Goal: Task Accomplishment & Management: Use online tool/utility

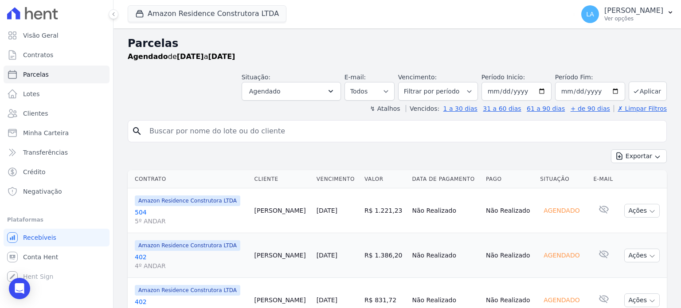
select select
click at [140, 211] on link "504 5º ANDAR" at bounding box center [191, 217] width 113 height 18
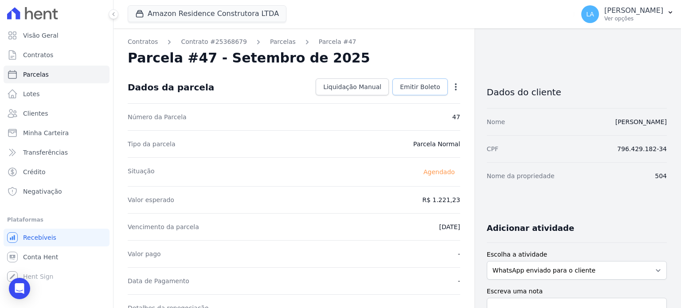
click at [433, 87] on span "Emitir Boleto" at bounding box center [420, 86] width 40 height 9
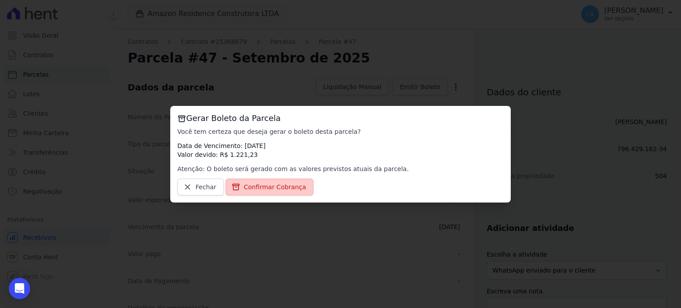
click at [291, 187] on span "Confirmar Cobrança" at bounding box center [275, 187] width 63 height 9
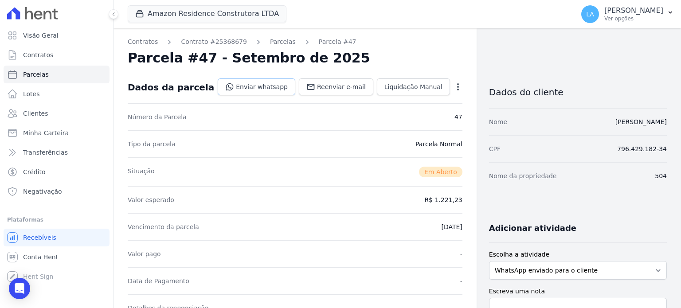
click at [274, 90] on link "Enviar whatsapp" at bounding box center [257, 86] width 78 height 17
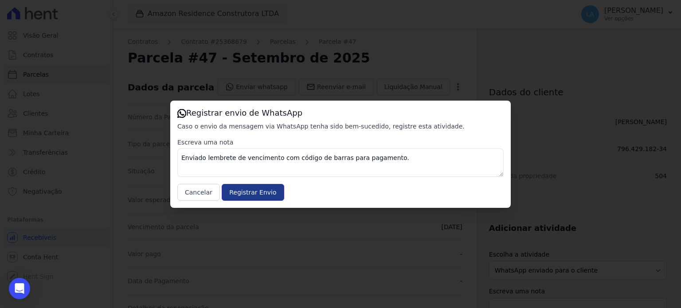
click at [265, 191] on input "Registrar Envio" at bounding box center [253, 192] width 62 height 17
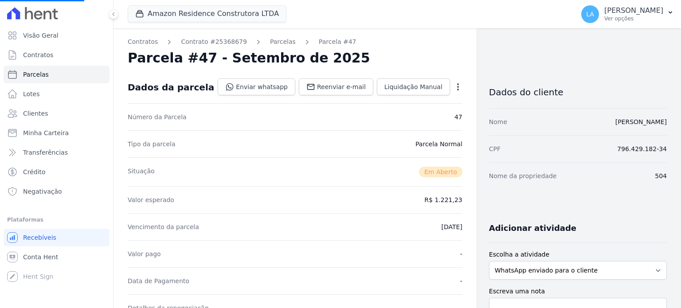
select select
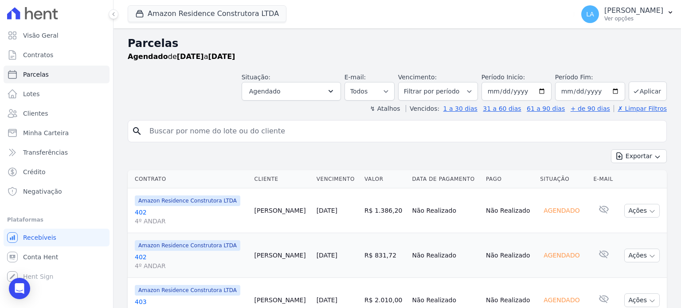
click at [142, 211] on link "402 4º ANDAR" at bounding box center [191, 217] width 113 height 18
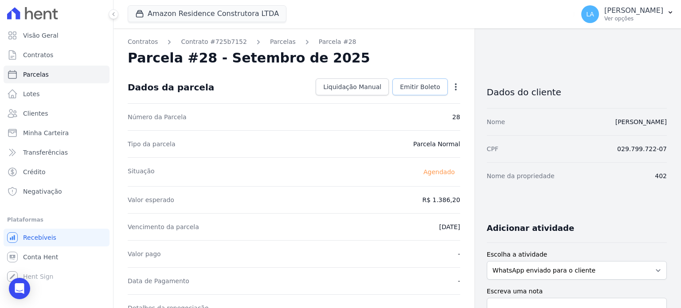
click at [417, 85] on span "Emitir Boleto" at bounding box center [420, 86] width 40 height 9
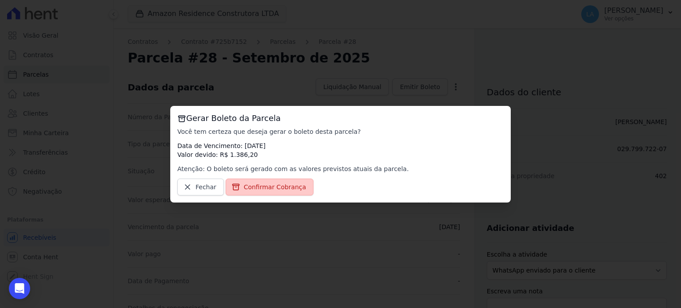
click at [298, 186] on link "Confirmar Cobrança" at bounding box center [270, 187] width 88 height 17
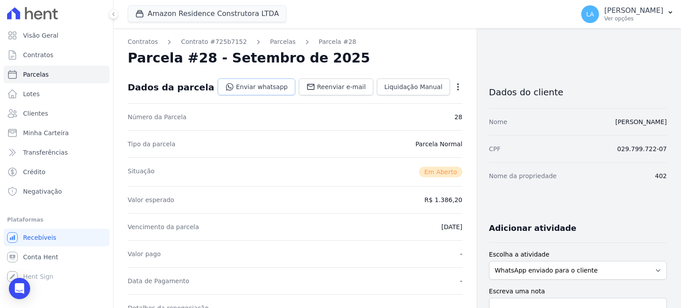
click at [270, 82] on link "Enviar whatsapp" at bounding box center [257, 86] width 78 height 17
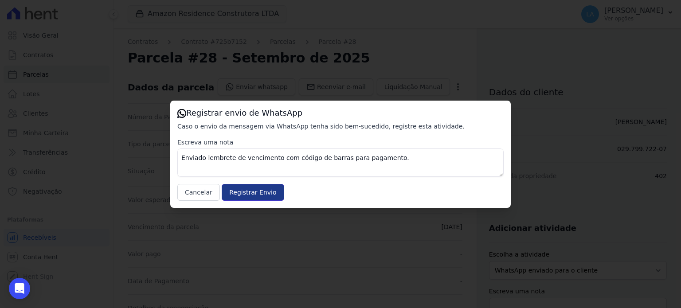
click at [240, 191] on input "Registrar Envio" at bounding box center [253, 192] width 62 height 17
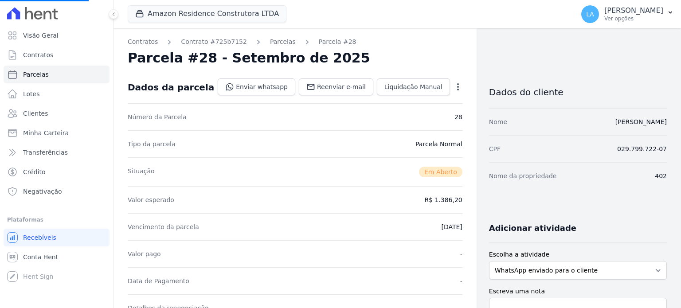
select select
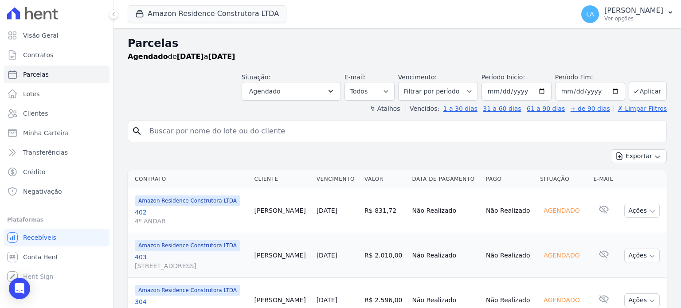
click at [142, 212] on link "402 4º ANDAR" at bounding box center [191, 217] width 113 height 18
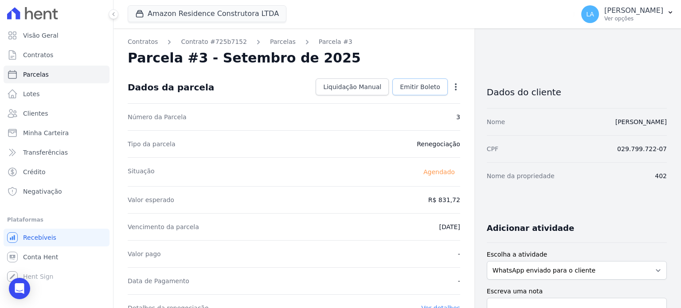
click at [438, 85] on link "Emitir Boleto" at bounding box center [419, 86] width 55 height 17
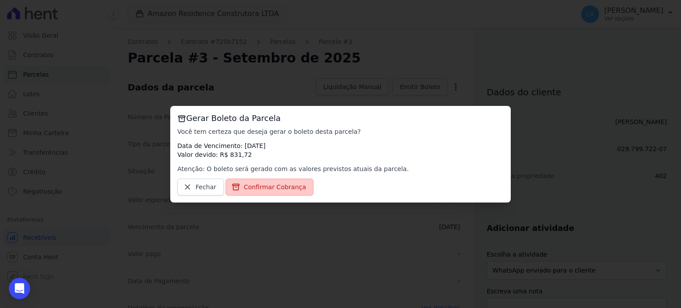
click at [294, 188] on span "Confirmar Cobrança" at bounding box center [275, 187] width 63 height 9
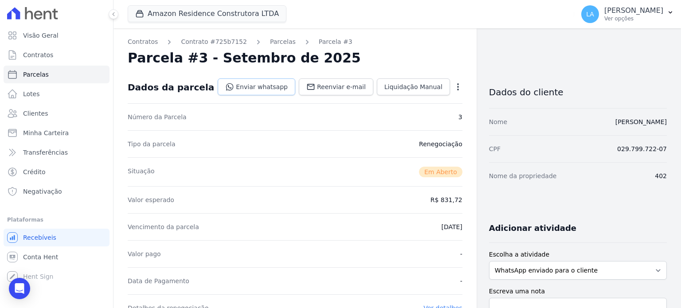
click at [288, 86] on link "Enviar whatsapp" at bounding box center [257, 86] width 78 height 17
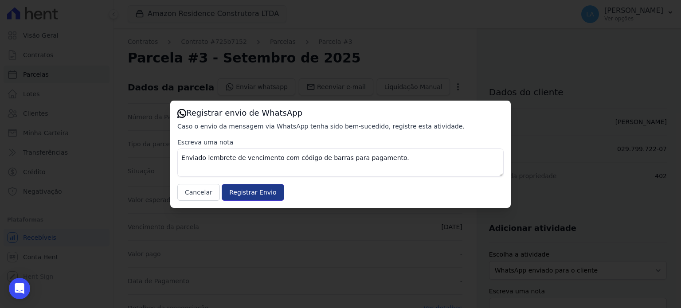
click at [245, 189] on input "Registrar Envio" at bounding box center [253, 192] width 62 height 17
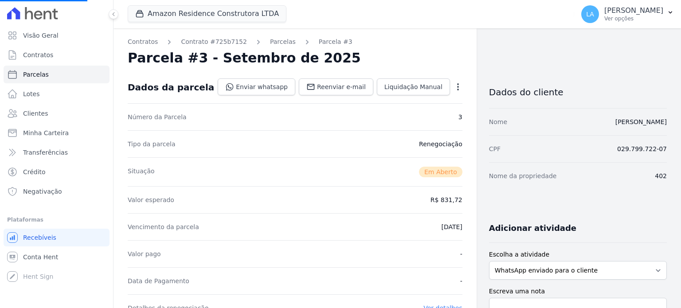
select select
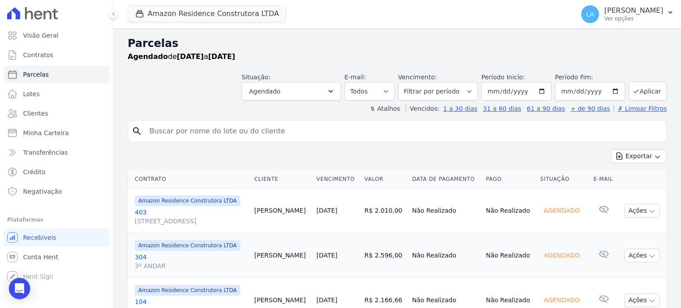
click at [140, 212] on link "[GEOGRAPHIC_DATA][STREET_ADDRESS]" at bounding box center [191, 217] width 113 height 18
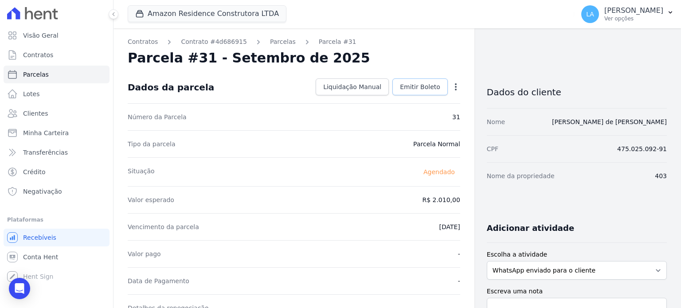
click at [425, 85] on span "Emitir Boleto" at bounding box center [420, 86] width 40 height 9
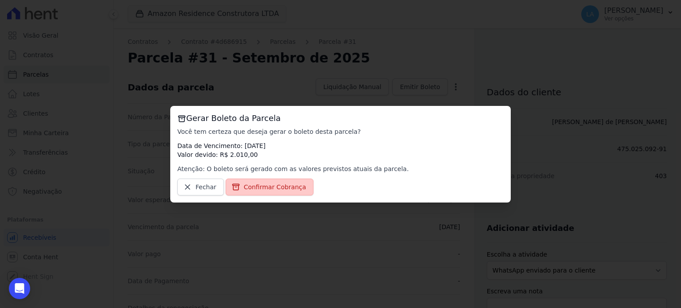
click at [286, 187] on span "Confirmar Cobrança" at bounding box center [275, 187] width 63 height 9
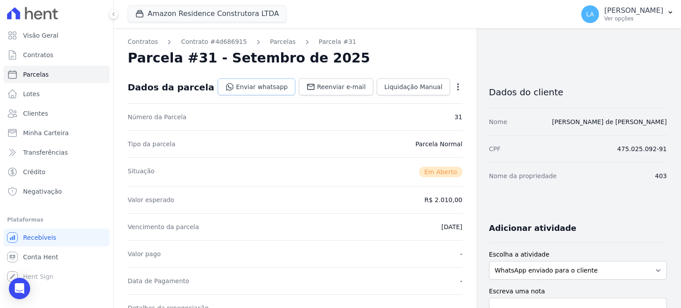
click at [253, 94] on link "Enviar whatsapp" at bounding box center [257, 86] width 78 height 17
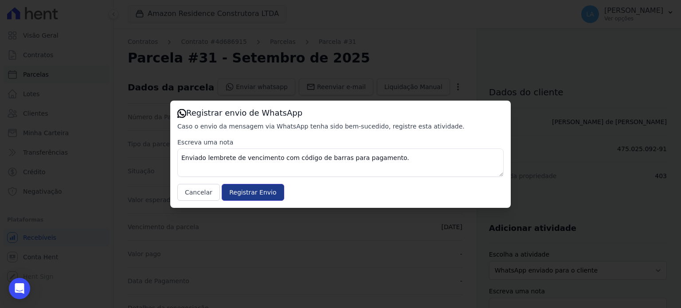
click at [261, 191] on input "Registrar Envio" at bounding box center [253, 192] width 62 height 17
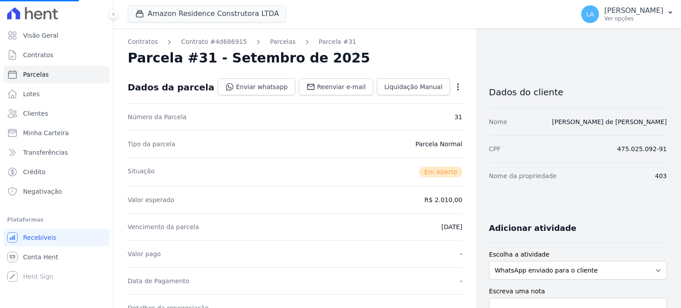
select select
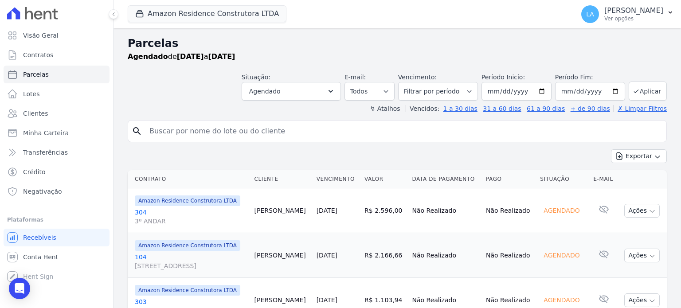
click at [141, 212] on link "304 3º ANDAR" at bounding box center [191, 217] width 113 height 18
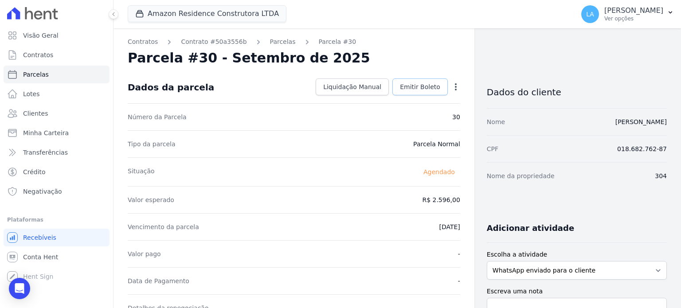
click at [410, 85] on span "Emitir Boleto" at bounding box center [420, 86] width 40 height 9
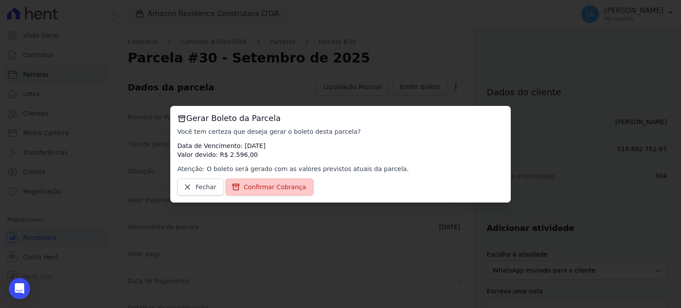
click at [291, 187] on span "Confirmar Cobrança" at bounding box center [275, 187] width 63 height 9
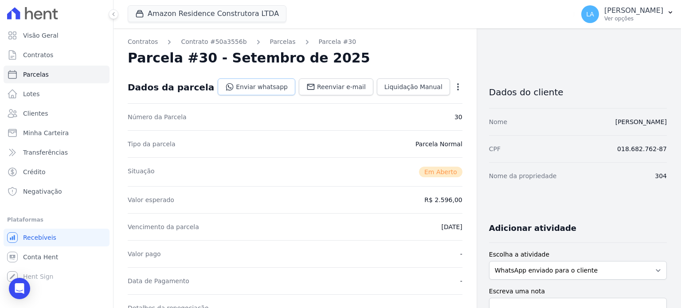
click at [270, 90] on link "Enviar whatsapp" at bounding box center [257, 86] width 78 height 17
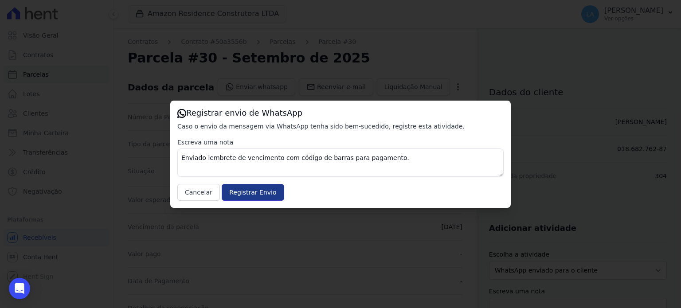
click at [241, 191] on input "Registrar Envio" at bounding box center [253, 192] width 62 height 17
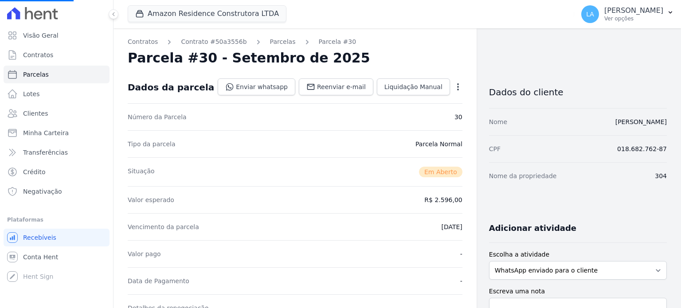
select select
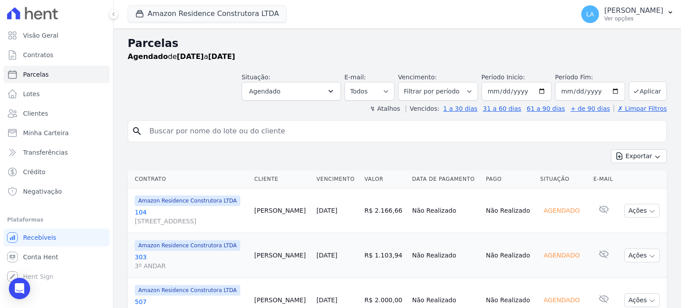
click at [143, 213] on link "[GEOGRAPHIC_DATA][STREET_ADDRESS]" at bounding box center [191, 217] width 113 height 18
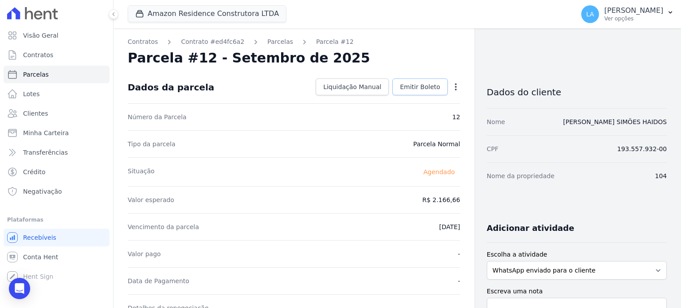
click at [414, 87] on span "Emitir Boleto" at bounding box center [420, 86] width 40 height 9
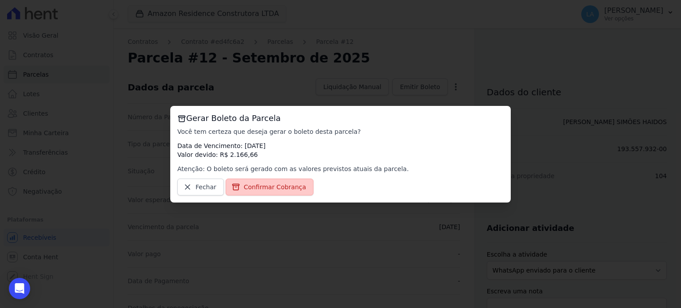
click at [280, 192] on link "Confirmar Cobrança" at bounding box center [270, 187] width 88 height 17
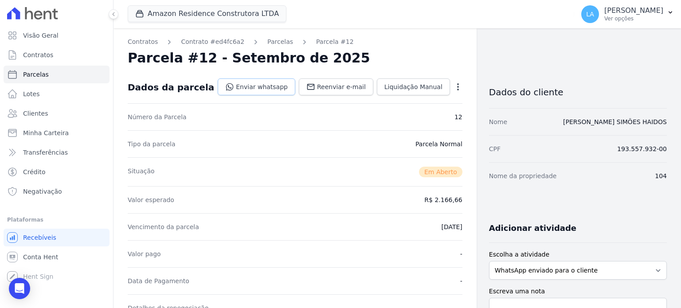
click at [273, 83] on link "Enviar whatsapp" at bounding box center [257, 86] width 78 height 17
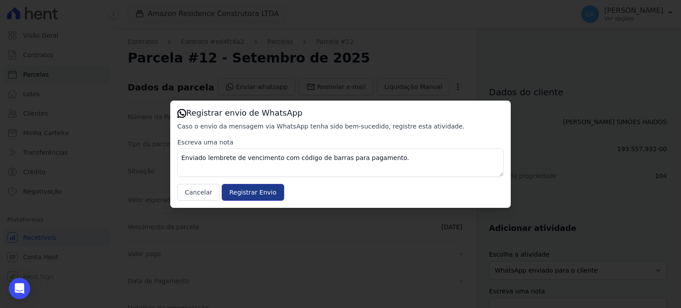
click at [246, 198] on input "Registrar Envio" at bounding box center [253, 192] width 62 height 17
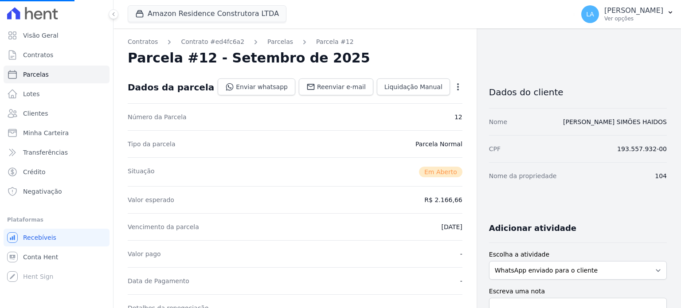
select select
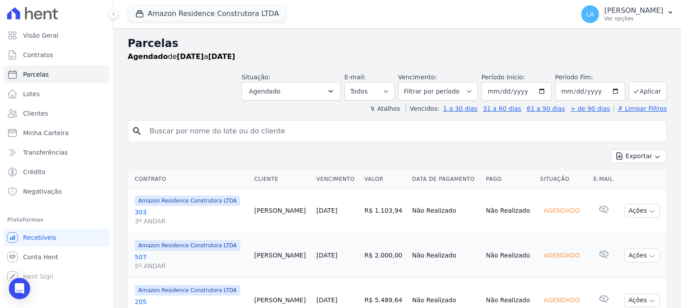
click at [141, 211] on link "303 3º ANDAR" at bounding box center [191, 217] width 113 height 18
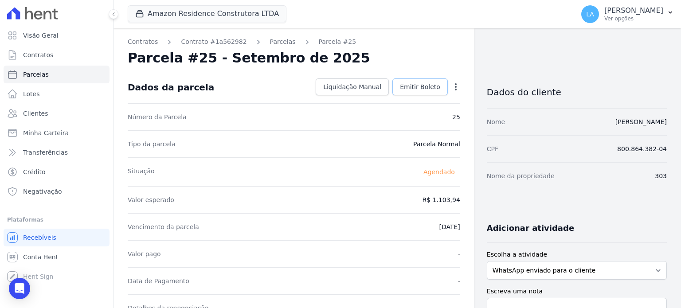
click at [433, 89] on span "Emitir Boleto" at bounding box center [420, 86] width 40 height 9
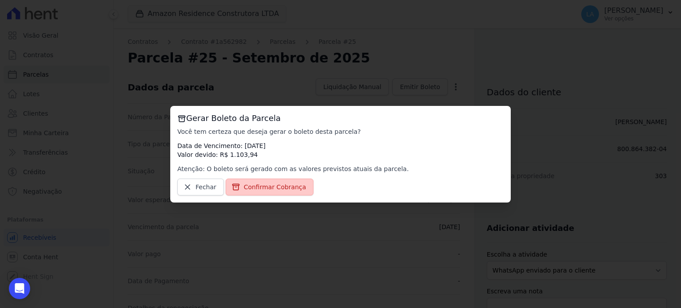
click at [270, 191] on span "Confirmar Cobrança" at bounding box center [275, 187] width 63 height 9
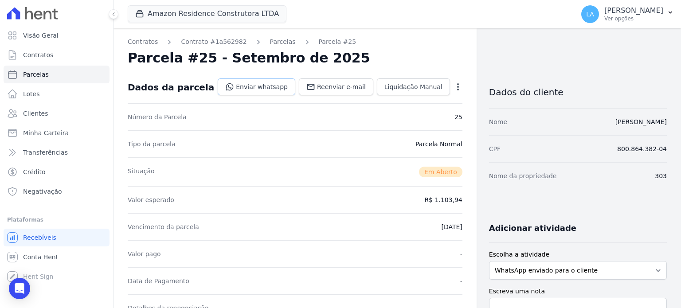
click at [265, 88] on link "Enviar whatsapp" at bounding box center [257, 86] width 78 height 17
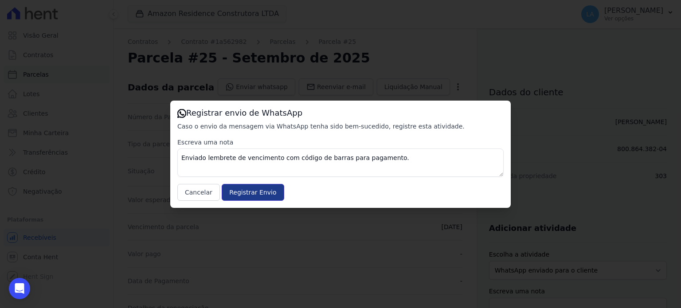
click at [252, 194] on input "Registrar Envio" at bounding box center [253, 192] width 62 height 17
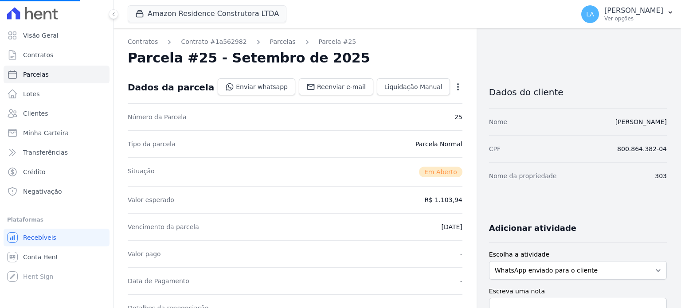
select select
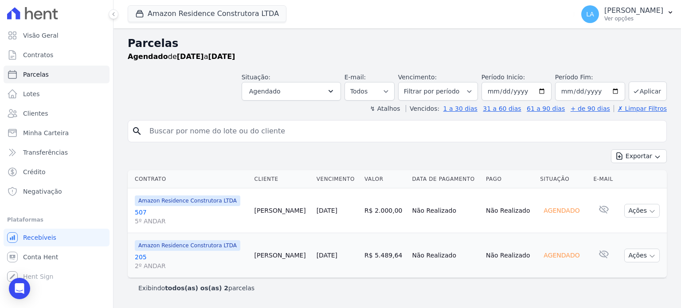
click at [143, 209] on link "507 5º ANDAR" at bounding box center [191, 217] width 113 height 18
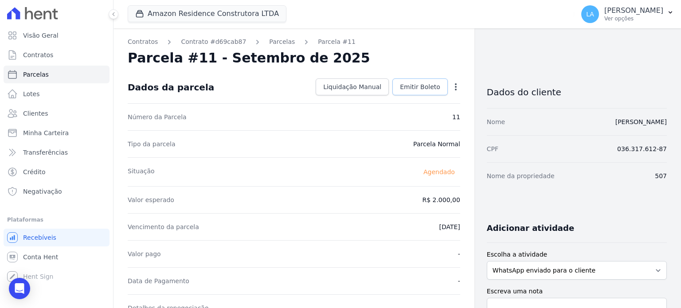
click at [417, 87] on span "Emitir Boleto" at bounding box center [420, 86] width 40 height 9
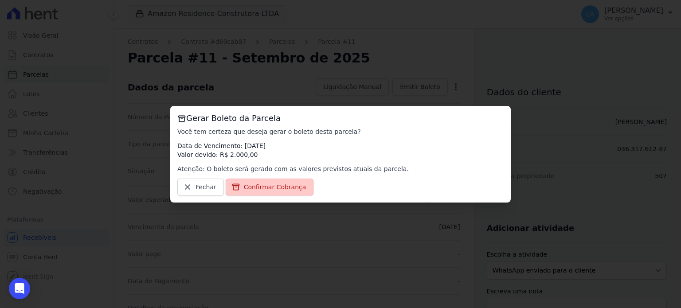
click at [280, 188] on span "Confirmar Cobrança" at bounding box center [275, 187] width 63 height 9
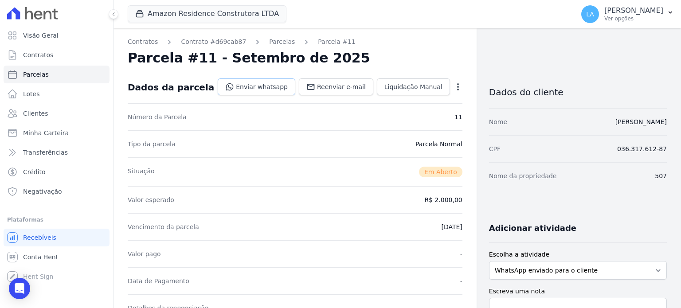
click at [280, 87] on link "Enviar whatsapp" at bounding box center [257, 86] width 78 height 17
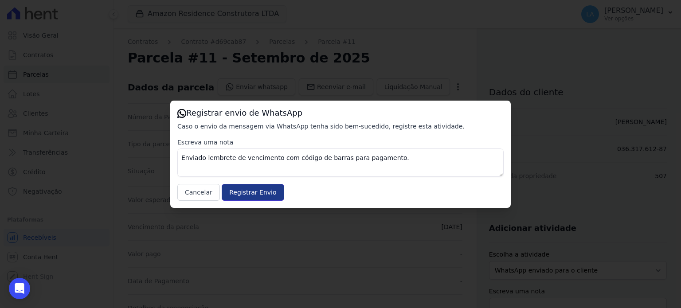
click at [238, 189] on input "Registrar Envio" at bounding box center [253, 192] width 62 height 17
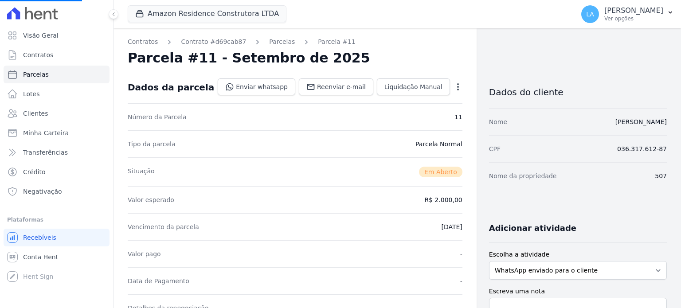
select select
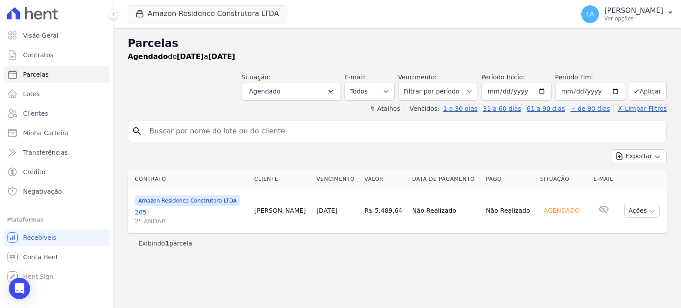
click at [139, 211] on link "205 2º ANDAR" at bounding box center [191, 217] width 113 height 18
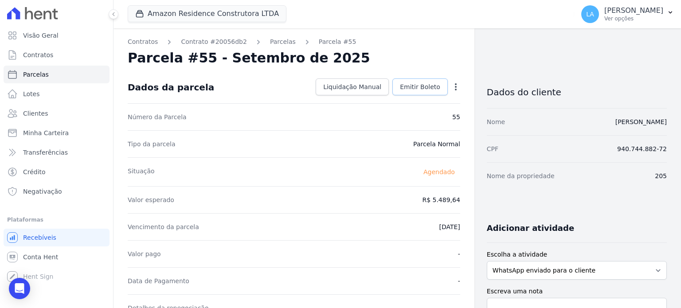
click at [421, 87] on span "Emitir Boleto" at bounding box center [420, 86] width 40 height 9
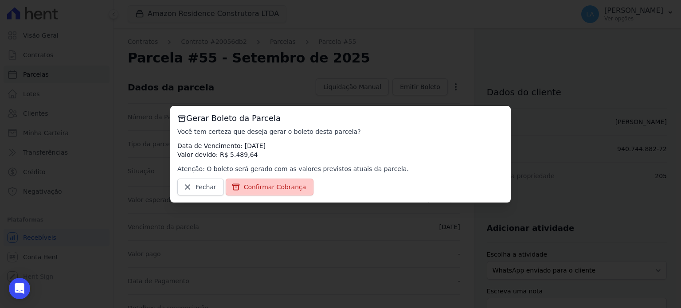
click at [282, 184] on span "Confirmar Cobrança" at bounding box center [275, 187] width 63 height 9
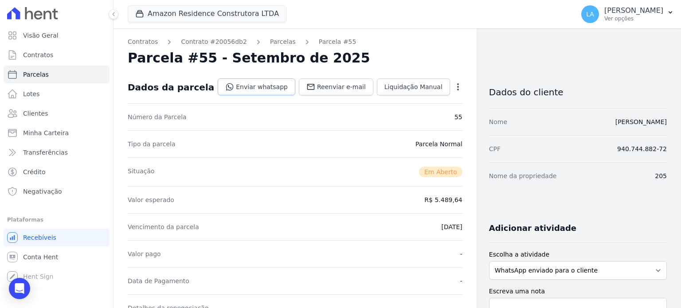
click at [273, 86] on link "Enviar whatsapp" at bounding box center [257, 86] width 78 height 17
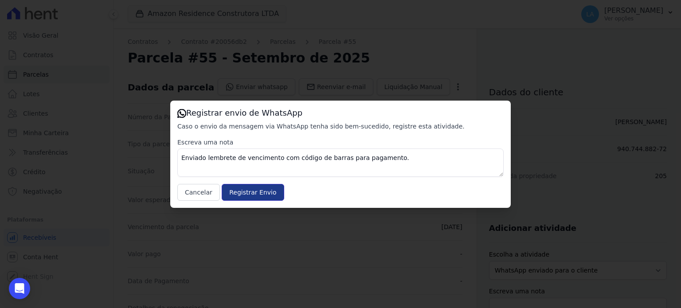
click at [249, 193] on input "Registrar Envio" at bounding box center [253, 192] width 62 height 17
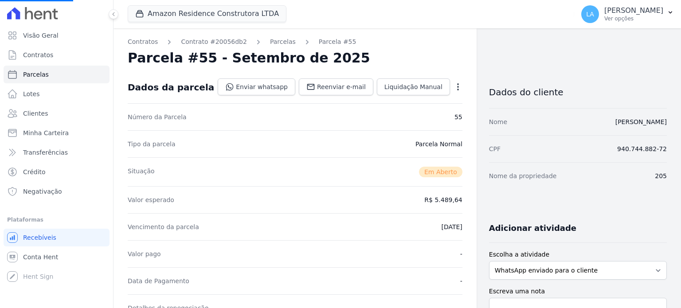
select select
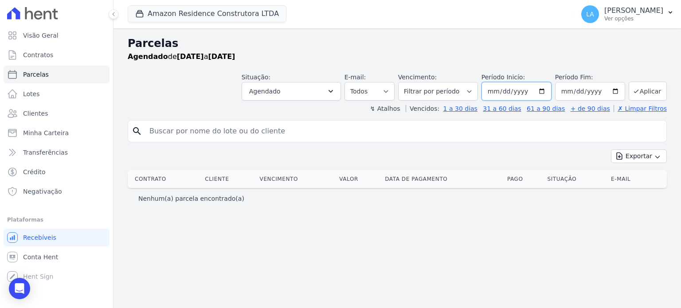
click at [547, 89] on input "[DATE]" at bounding box center [516, 91] width 70 height 19
type input "[DATE]"
click at [617, 88] on input "[DATE]" at bounding box center [590, 91] width 70 height 19
type input "[DATE]"
click at [656, 90] on button "Aplicar" at bounding box center [648, 91] width 38 height 19
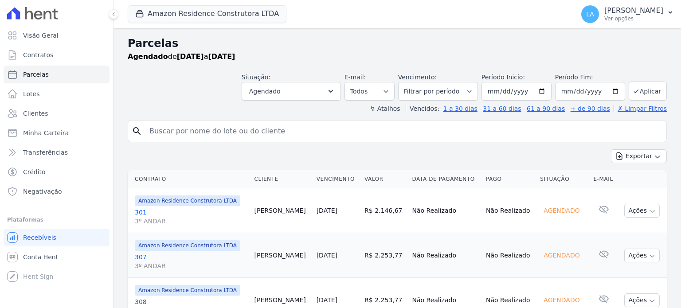
select select
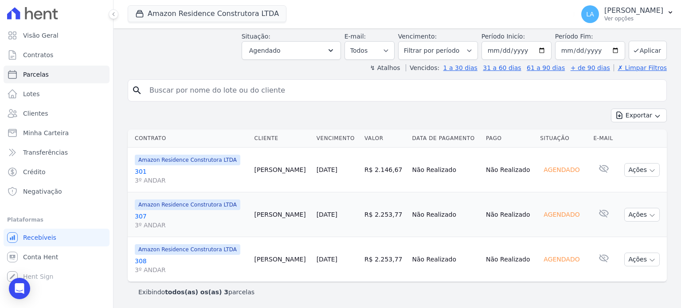
click at [138, 213] on link "307 3º ANDAR" at bounding box center [191, 221] width 113 height 18
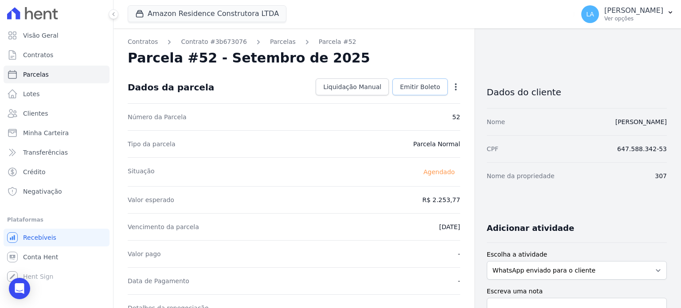
click at [406, 88] on span "Emitir Boleto" at bounding box center [420, 86] width 40 height 9
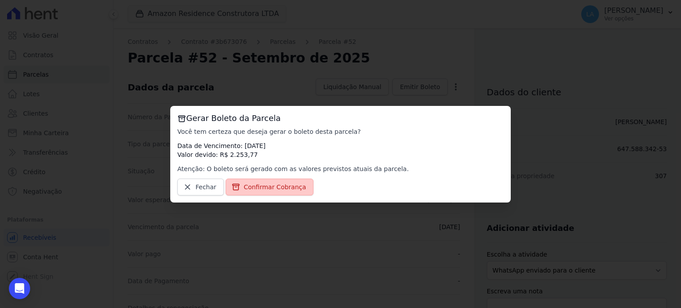
click at [262, 190] on span "Confirmar Cobrança" at bounding box center [275, 187] width 63 height 9
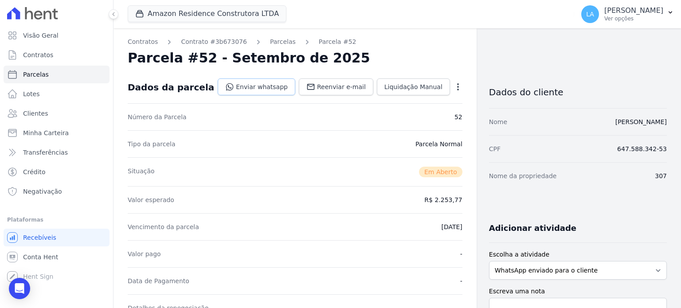
click at [266, 90] on link "Enviar whatsapp" at bounding box center [257, 86] width 78 height 17
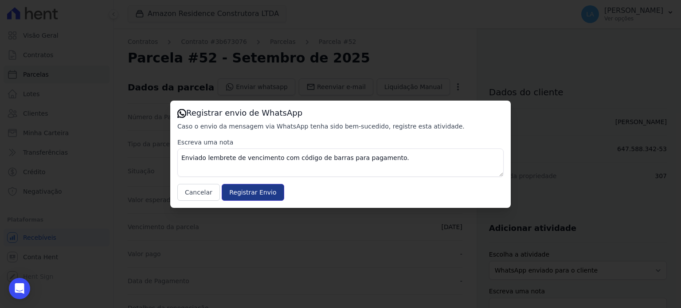
click at [258, 192] on input "Registrar Envio" at bounding box center [253, 192] width 62 height 17
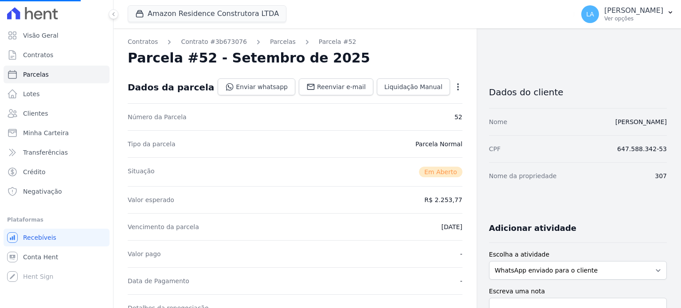
select select
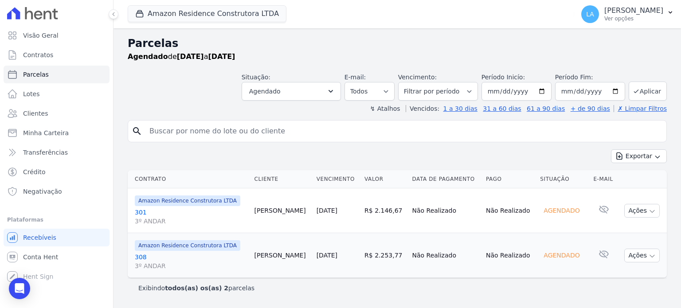
click at [143, 257] on link "308 3º ANDAR" at bounding box center [191, 262] width 113 height 18
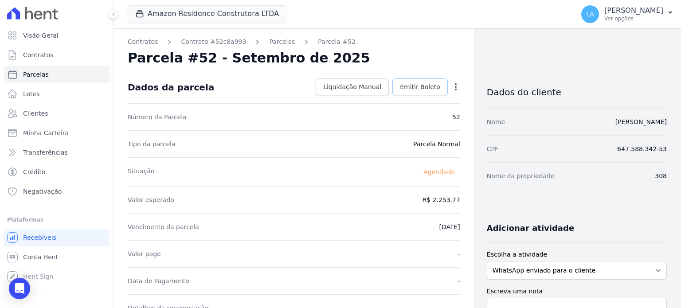
click at [414, 84] on span "Emitir Boleto" at bounding box center [420, 86] width 40 height 9
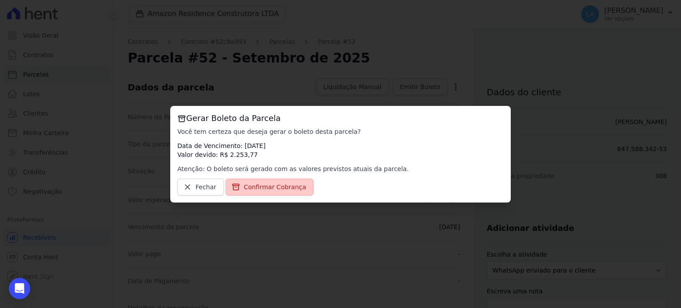
click at [288, 183] on span "Confirmar Cobrança" at bounding box center [275, 187] width 63 height 9
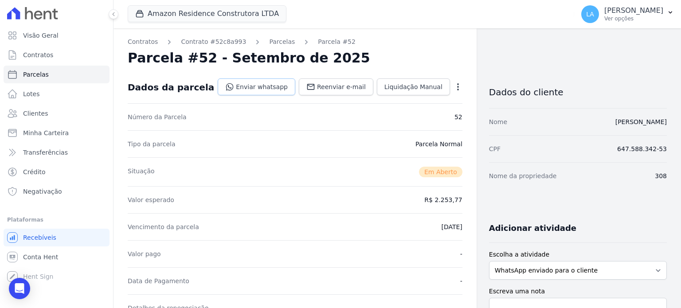
click at [272, 82] on link "Enviar whatsapp" at bounding box center [257, 86] width 78 height 17
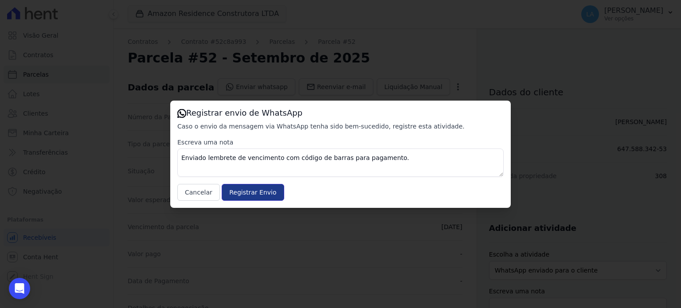
click at [252, 191] on input "Registrar Envio" at bounding box center [253, 192] width 62 height 17
